Goal: Find specific page/section: Find specific page/section

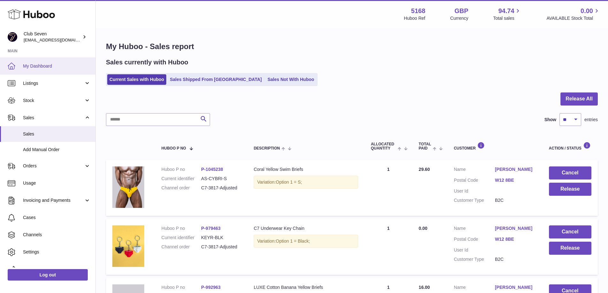
click at [33, 68] on span "My Dashboard" at bounding box center [57, 66] width 68 height 6
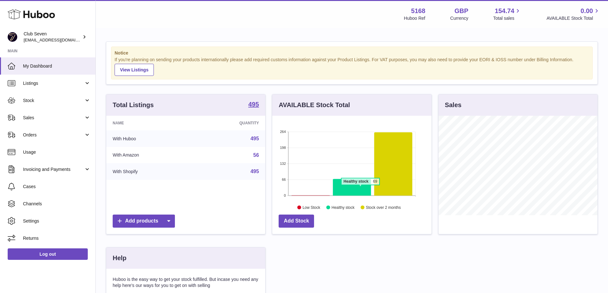
scroll to position [100, 159]
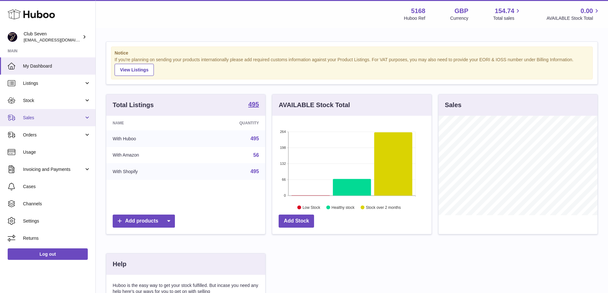
click at [38, 119] on span "Sales" at bounding box center [53, 118] width 61 height 6
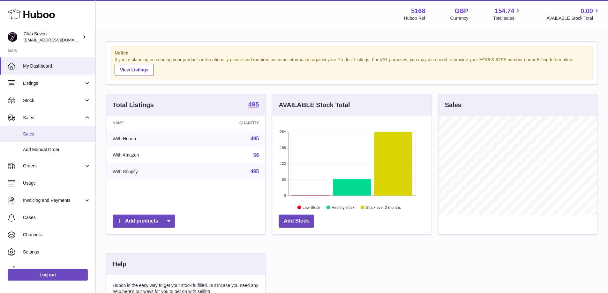
click at [34, 135] on span "Sales" at bounding box center [57, 134] width 68 height 6
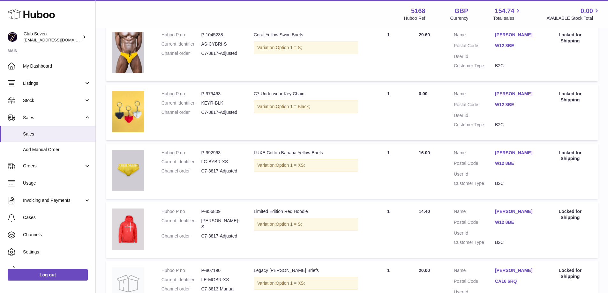
scroll to position [85, 0]
